Goal: Use online tool/utility: Use online tool/utility

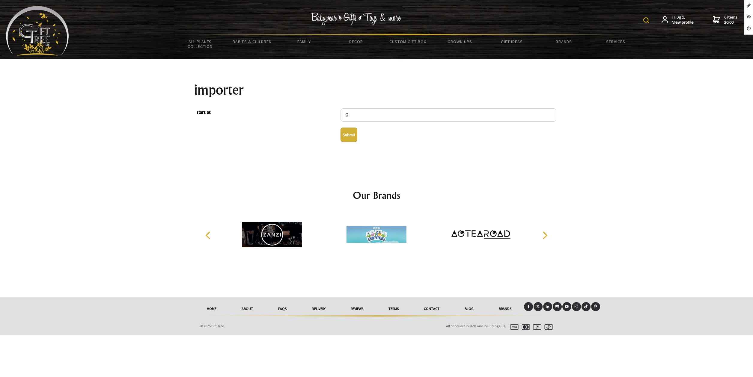
click at [347, 139] on button "Submit" at bounding box center [349, 135] width 17 height 14
click at [353, 138] on button "Submit" at bounding box center [349, 135] width 17 height 14
click at [348, 136] on button "Submit" at bounding box center [349, 135] width 17 height 14
